Goal: Task Accomplishment & Management: Manage account settings

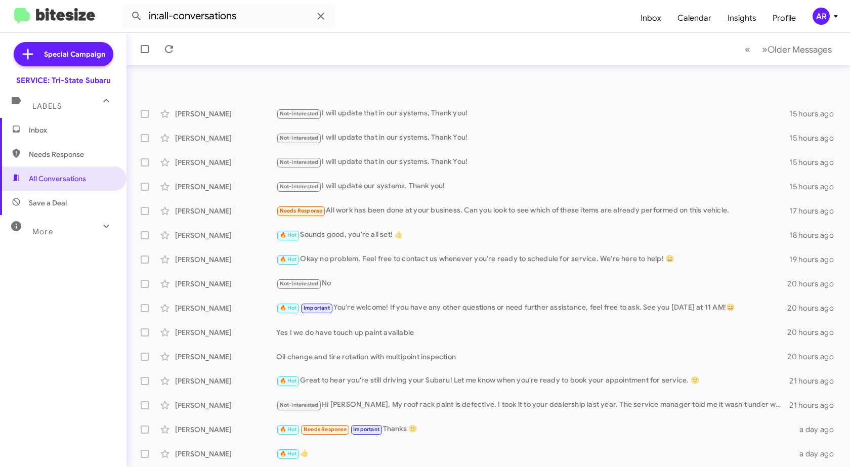
scroll to position [120, 0]
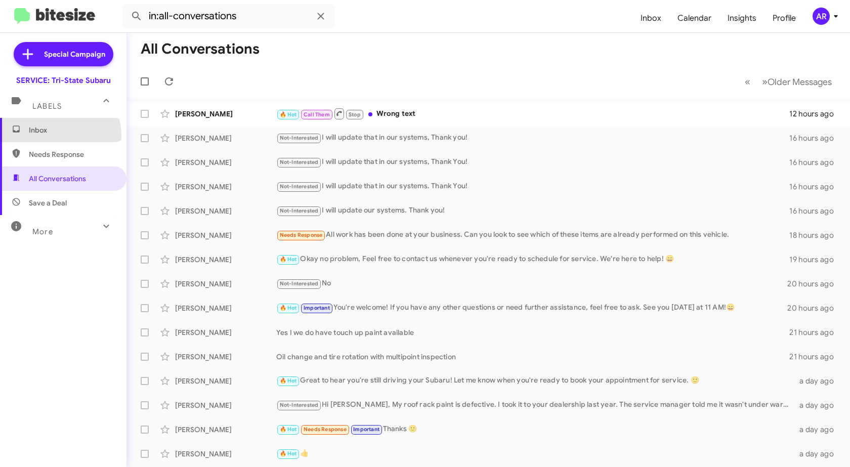
click at [52, 136] on span "Inbox" at bounding box center [63, 130] width 126 height 24
